Goal: Task Accomplishment & Management: Use online tool/utility

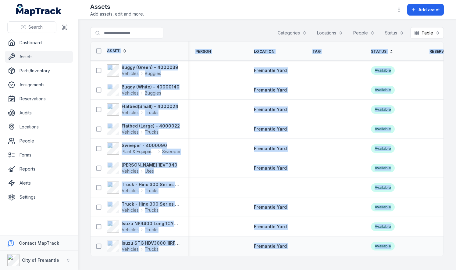
drag, startPoint x: 327, startPoint y: 257, endPoint x: 405, endPoint y: 247, distance: 78.0
click at [405, 247] on div "Asset Person Location Tag Status Reservation Created Date Updated Date Buggy (G…" at bounding box center [266, 148] width 353 height 215
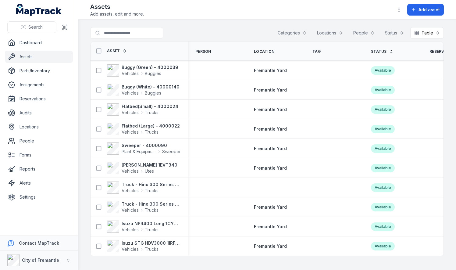
click at [199, 26] on main "Search for assets Categories Locations People Status Table ***** Asset Person L…" at bounding box center [267, 145] width 378 height 250
click at [139, 70] on div "Vehicles Buggies" at bounding box center [142, 73] width 40 height 6
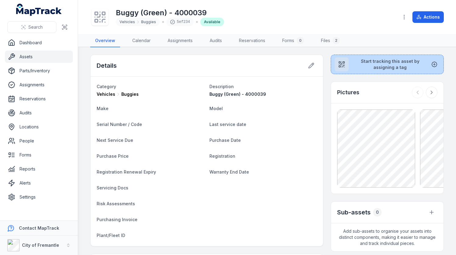
click at [358, 66] on span "Start tracking this asset by assigning a tag" at bounding box center [389, 64] width 73 height 12
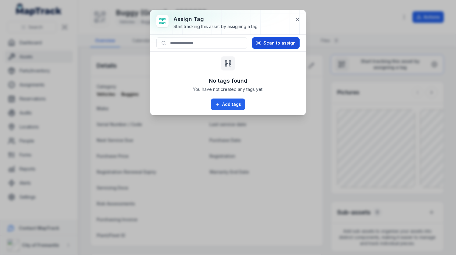
click at [283, 44] on button "Scan to assign" at bounding box center [276, 43] width 48 height 12
